Goal: Information Seeking & Learning: Learn about a topic

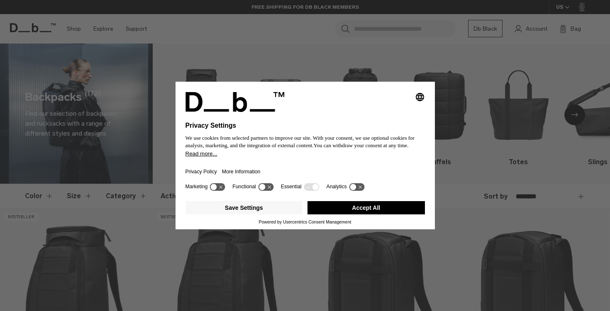
click at [326, 214] on button "Accept All" at bounding box center [366, 207] width 117 height 13
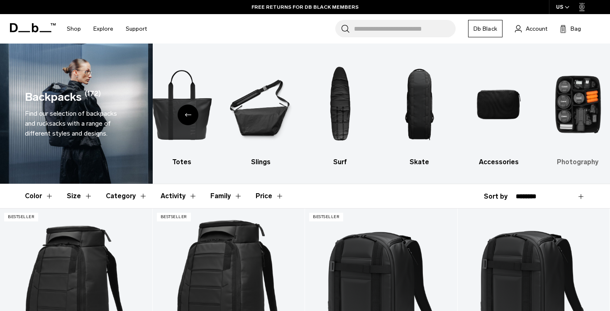
click at [576, 110] on div "All products Luggage Ski & Snowboard Duffels Totes Slings Surf Skate Accessorie…" at bounding box center [382, 114] width 458 height 140
click at [573, 162] on h3 "Photography" at bounding box center [578, 162] width 65 height 10
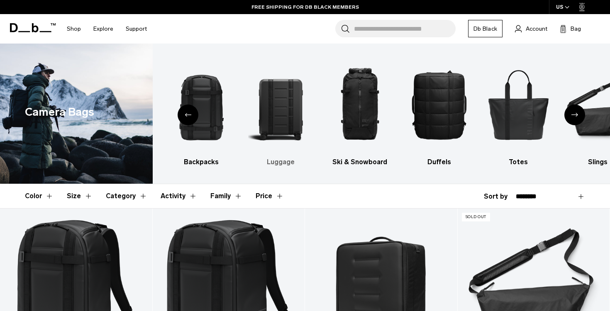
click at [274, 106] on img "3 / 10" at bounding box center [280, 104] width 65 height 97
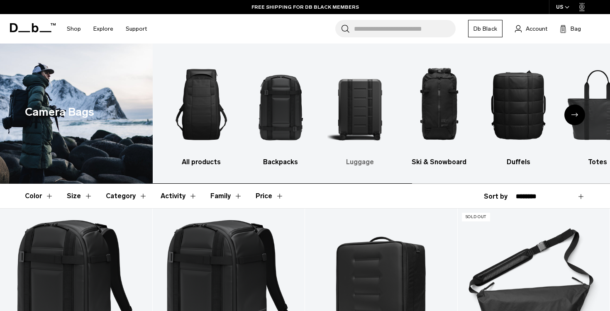
click at [379, 119] on img "3 / 10" at bounding box center [359, 104] width 65 height 97
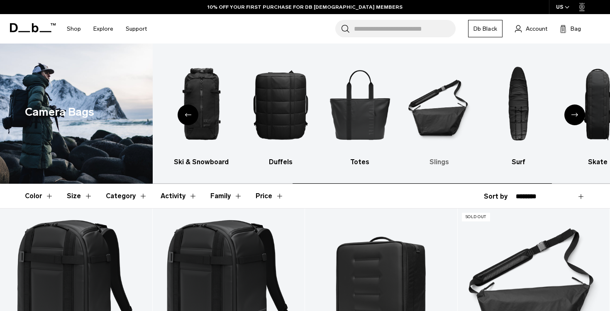
click at [431, 127] on img "7 / 10" at bounding box center [439, 104] width 65 height 97
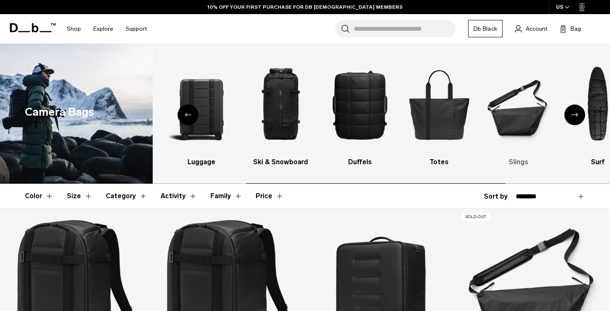
click at [517, 126] on img "7 / 10" at bounding box center [518, 104] width 65 height 97
click at [525, 109] on img "7 / 10" at bounding box center [518, 104] width 65 height 97
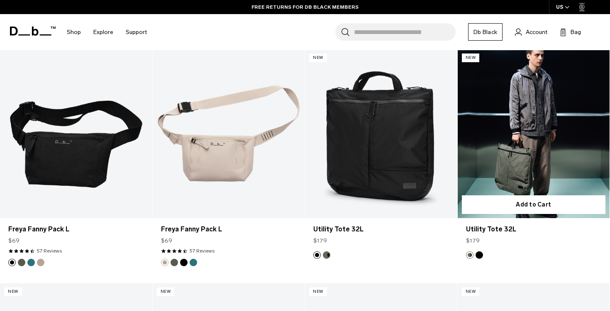
scroll to position [627, 0]
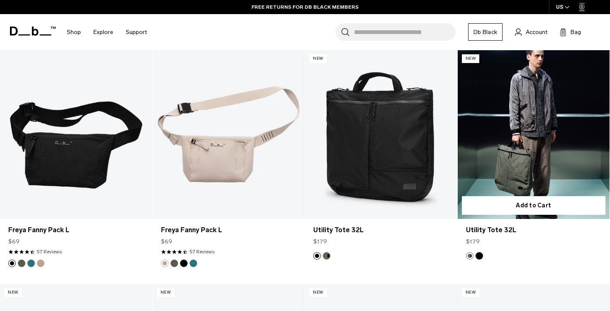
click at [526, 158] on link "Utility Tote 32L" at bounding box center [534, 134] width 152 height 169
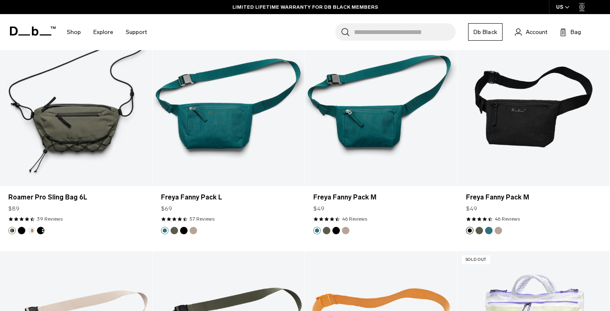
scroll to position [1357, 0]
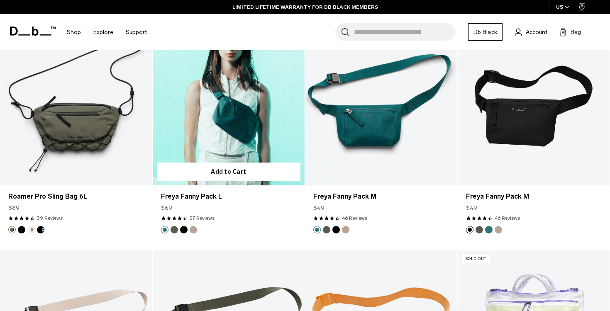
click at [261, 119] on link "Freya Fanny Pack L" at bounding box center [229, 101] width 152 height 169
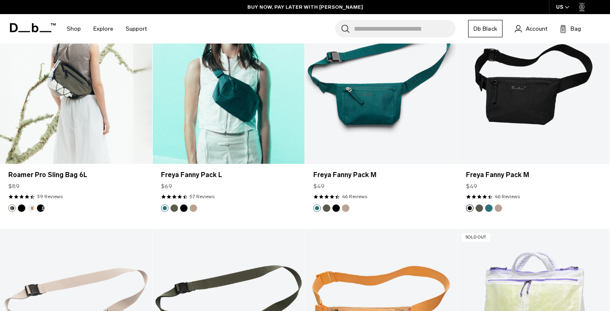
scroll to position [1378, 0]
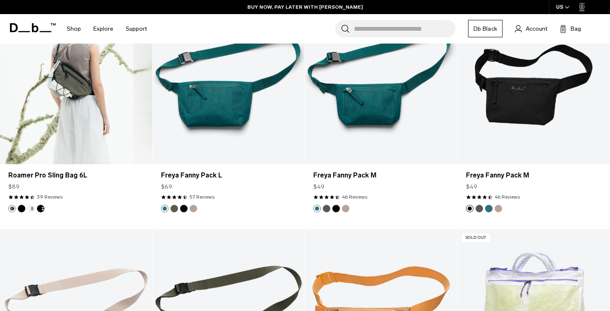
click at [89, 90] on link "Roamer Pro Sling Bag 6L" at bounding box center [76, 79] width 152 height 169
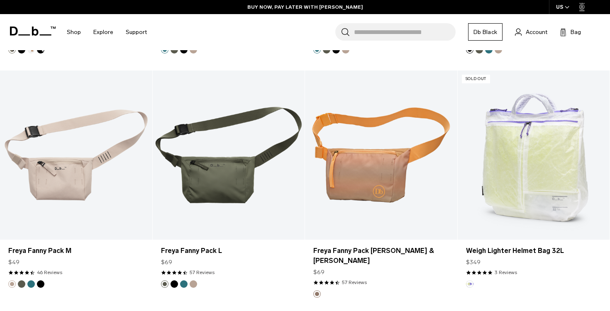
scroll to position [1602, 0]
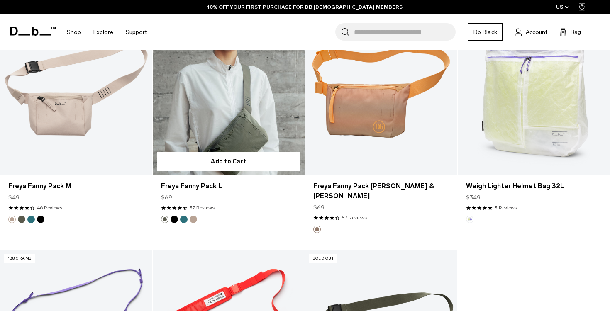
click at [221, 120] on link "Freya Fanny Pack L" at bounding box center [229, 90] width 152 height 169
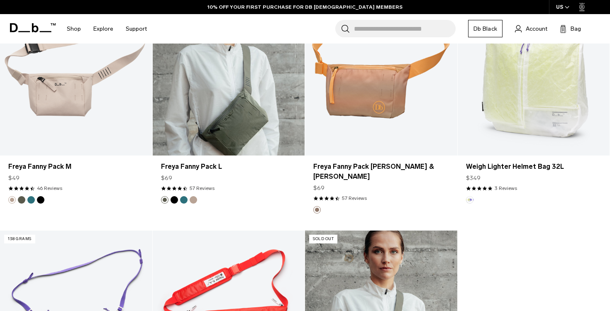
scroll to position [1567, 0]
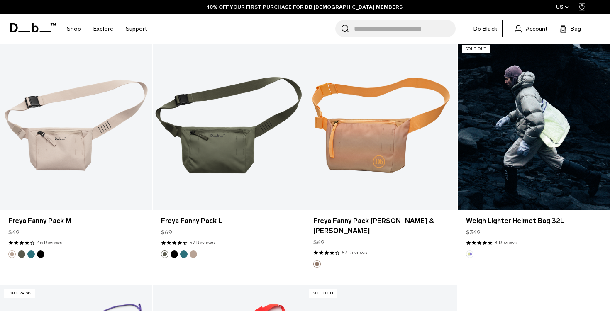
click at [509, 160] on link "Weigh Lighter Helmet Bag 32L" at bounding box center [534, 125] width 152 height 169
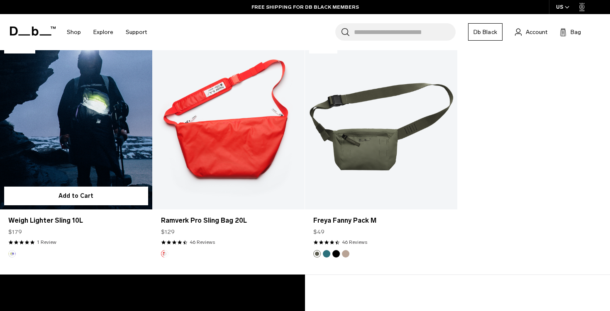
scroll to position [1806, 0]
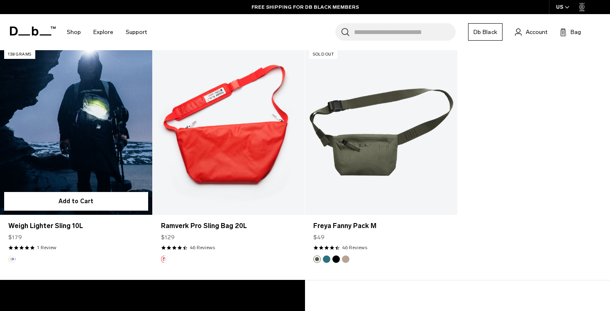
click at [84, 111] on link "Weigh Lighter Sling 10L" at bounding box center [76, 130] width 152 height 169
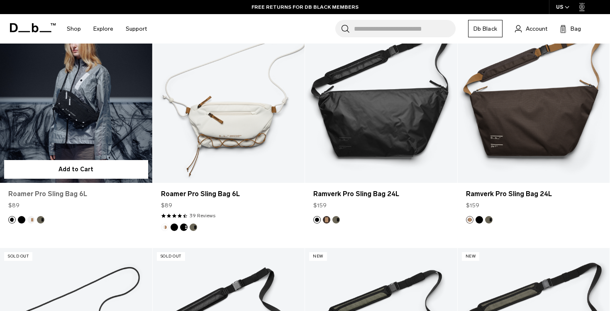
scroll to position [202, 0]
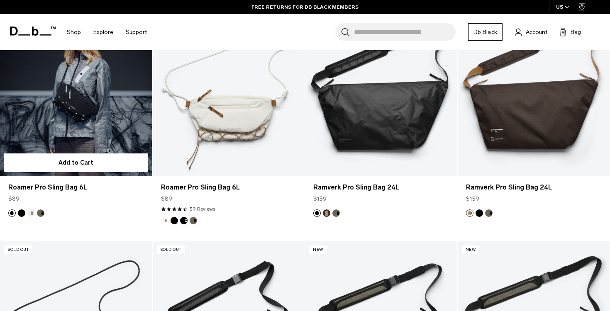
click at [114, 103] on link "Roamer Pro Sling Bag 6L" at bounding box center [76, 91] width 152 height 169
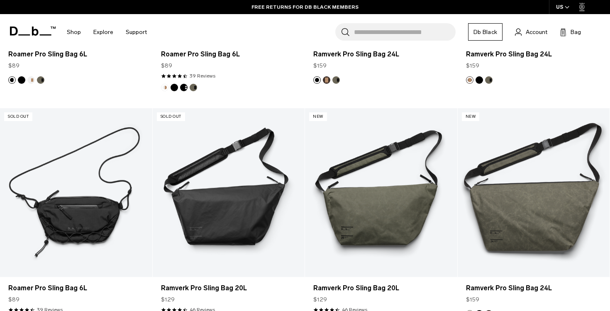
scroll to position [374, 0]
